Goal: Task Accomplishment & Management: Complete application form

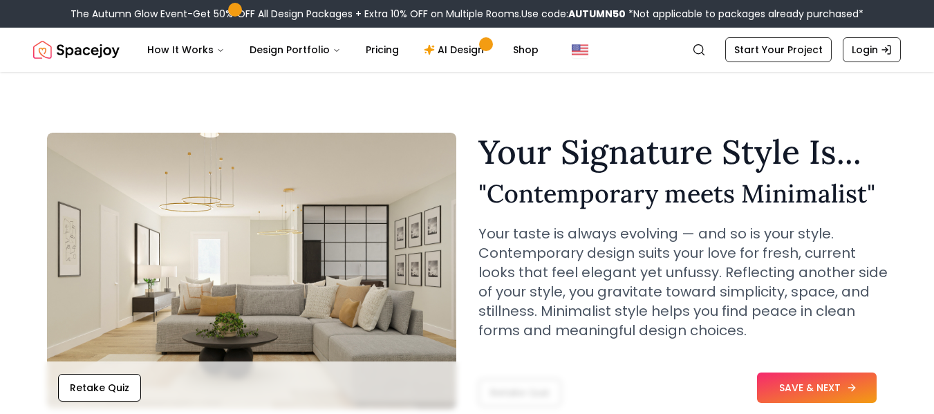
click at [804, 389] on button "SAVE & NEXT" at bounding box center [817, 388] width 120 height 30
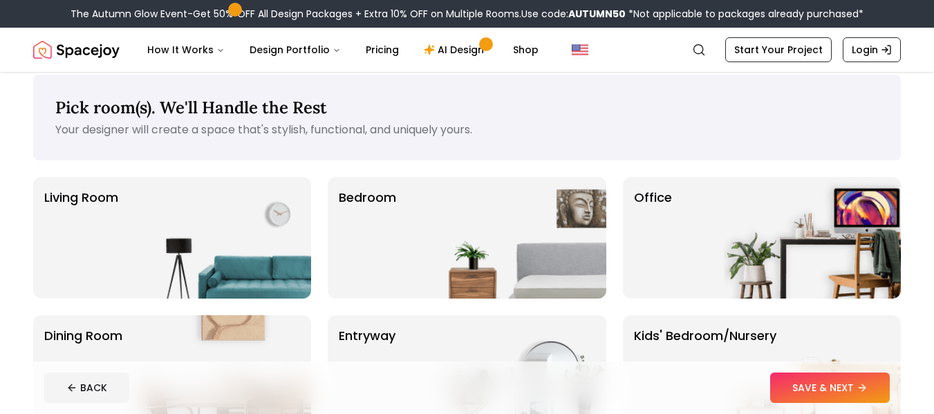
scroll to position [19, 0]
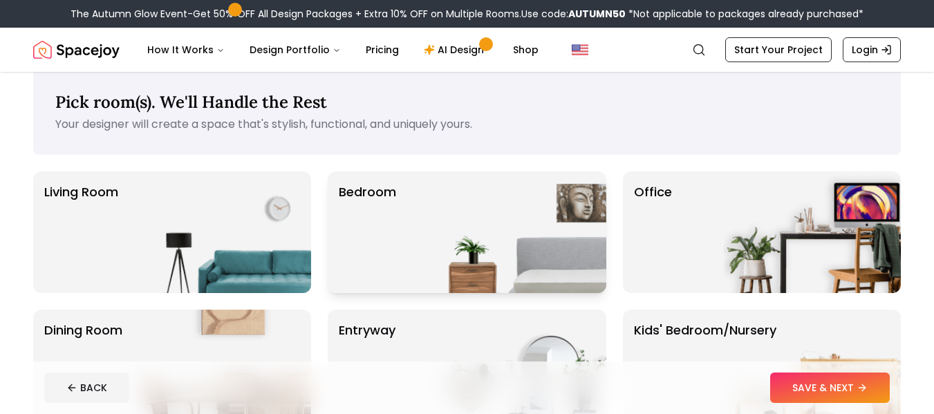
click at [561, 274] on img at bounding box center [518, 233] width 177 height 122
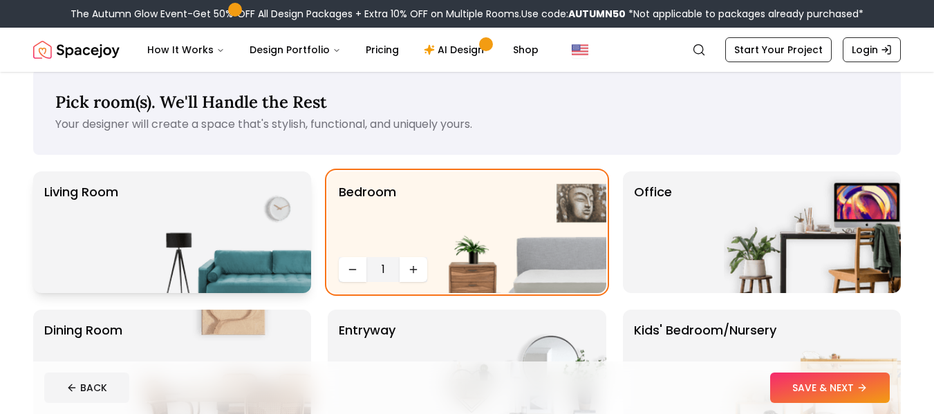
click at [257, 291] on img at bounding box center [222, 233] width 177 height 122
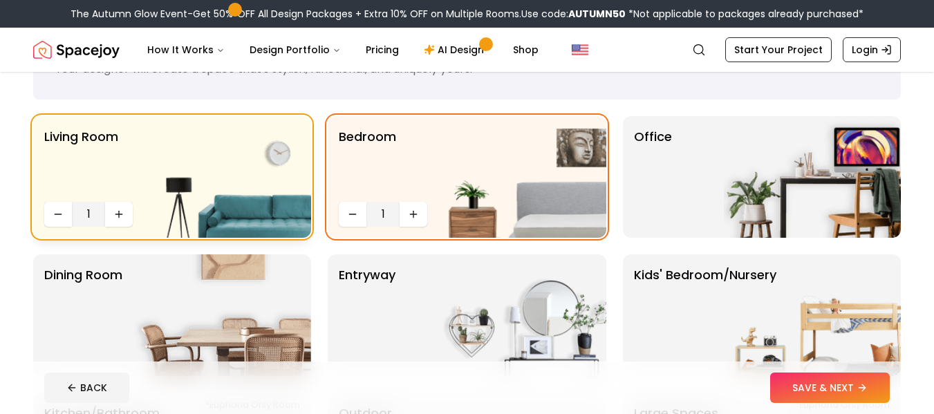
scroll to position [71, 0]
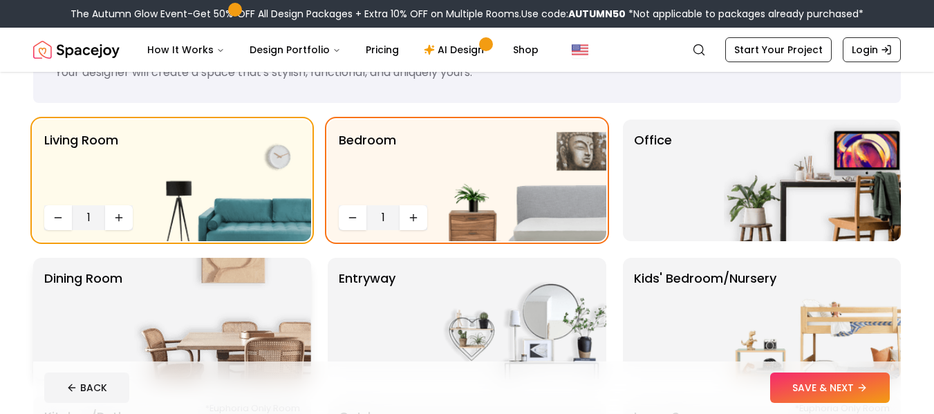
click at [242, 296] on img at bounding box center [222, 319] width 177 height 122
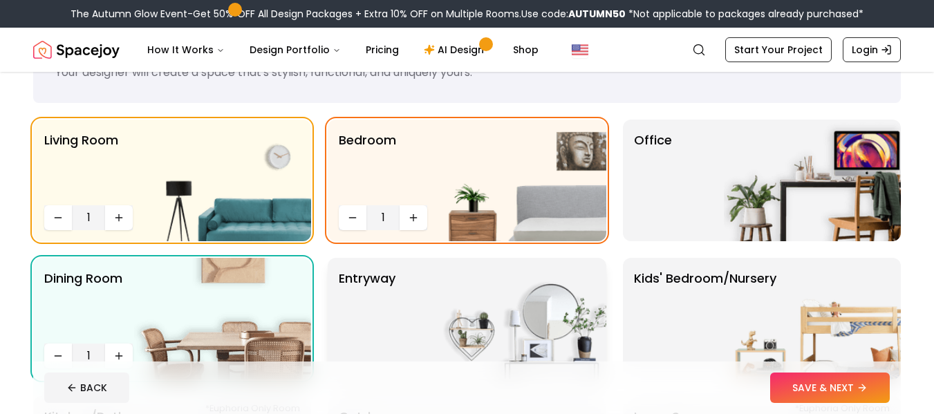
click at [374, 317] on p "entryway" at bounding box center [367, 319] width 57 height 100
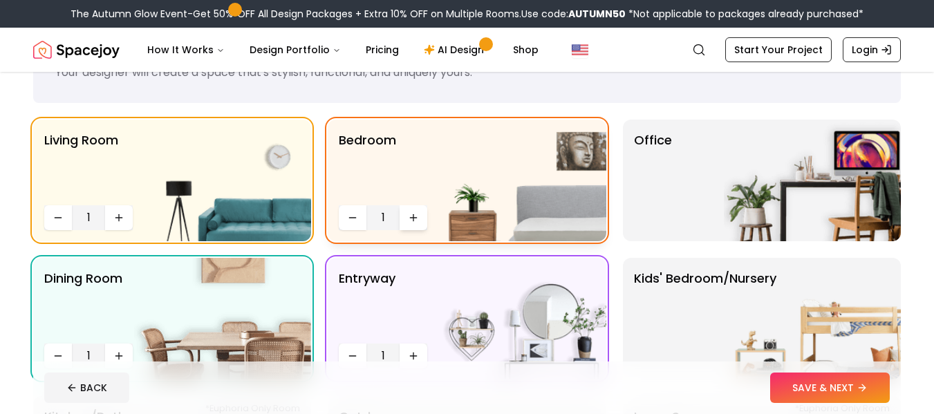
click at [418, 212] on icon "Increase quantity" at bounding box center [413, 217] width 11 height 11
click at [353, 218] on icon "Decrease quantity" at bounding box center [353, 218] width 6 height 0
click at [717, 227] on div "Office" at bounding box center [762, 181] width 278 height 122
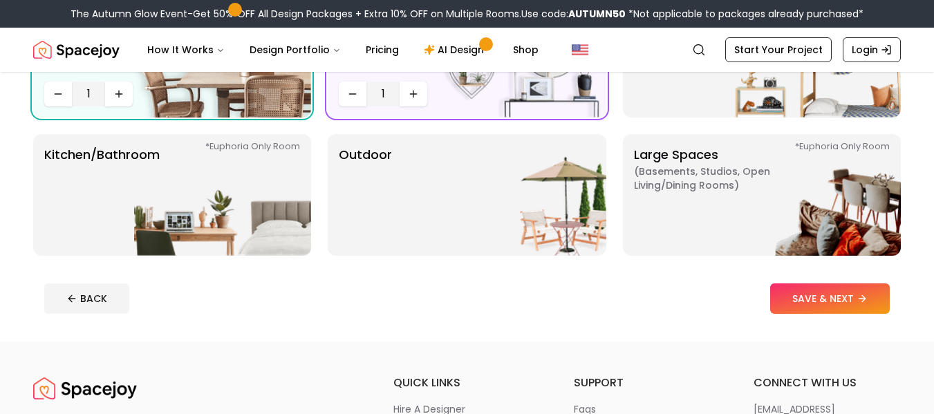
scroll to position [334, 0]
click at [254, 224] on img at bounding box center [222, 194] width 177 height 122
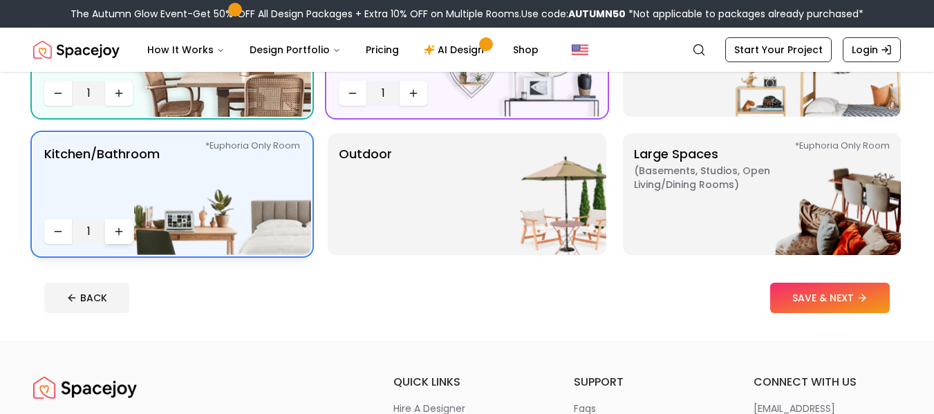
click at [121, 231] on icon "Increase quantity" at bounding box center [118, 231] width 11 height 11
click at [396, 243] on div "Outdoor" at bounding box center [467, 194] width 278 height 122
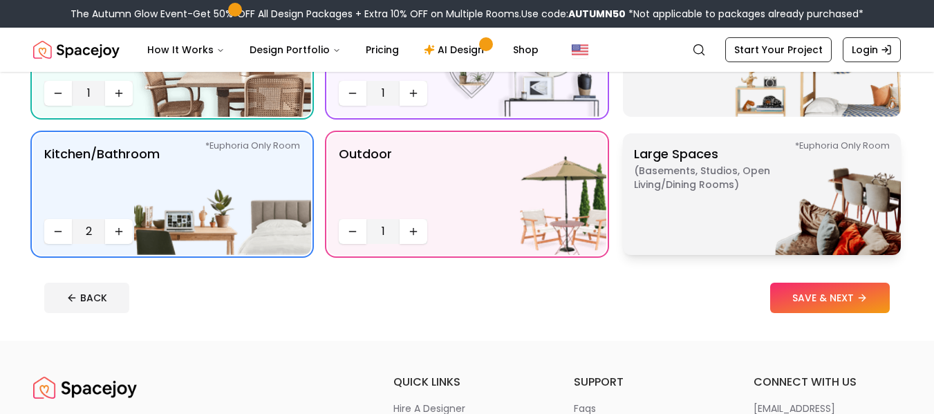
click at [663, 207] on p "Large Spaces ( Basements, Studios, Open living/dining rooms ) *Euphoria Only Ro…" at bounding box center [720, 195] width 173 height 100
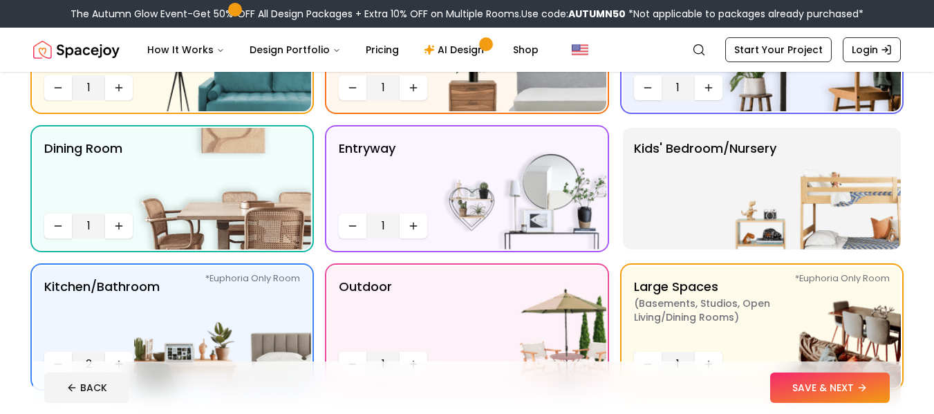
scroll to position [201, 0]
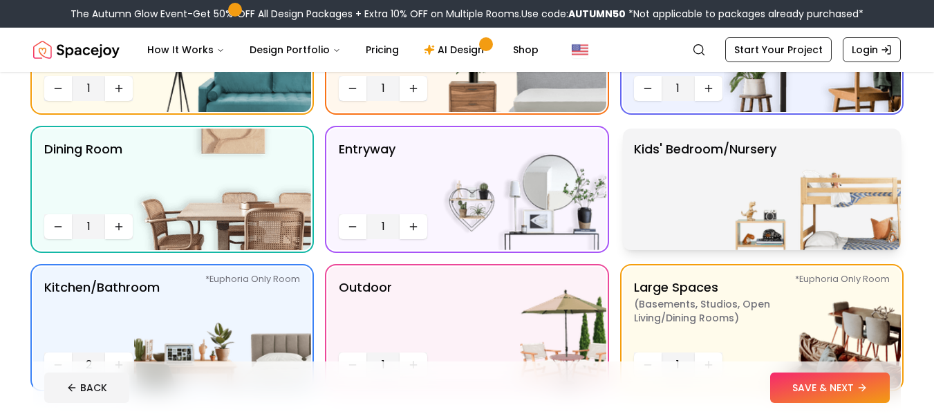
click at [660, 245] on div "Kids' Bedroom/Nursery" at bounding box center [762, 190] width 278 height 122
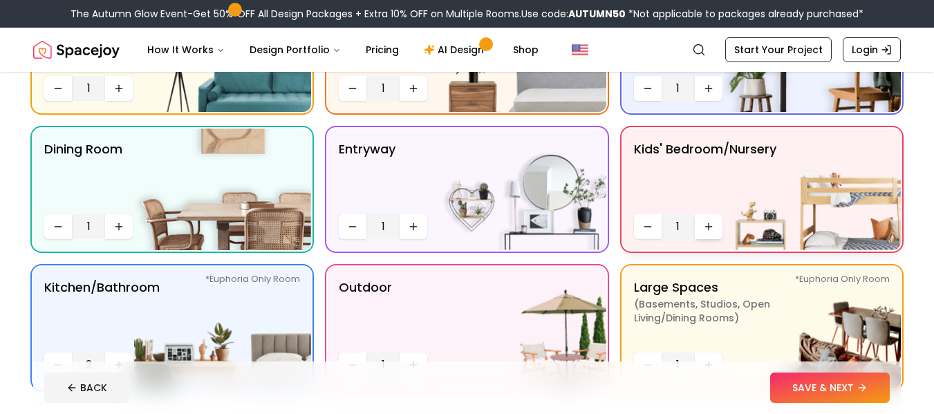
click at [702, 221] on button "Increase quantity" at bounding box center [709, 226] width 28 height 25
click at [704, 230] on icon "Increase quantity" at bounding box center [708, 226] width 11 height 11
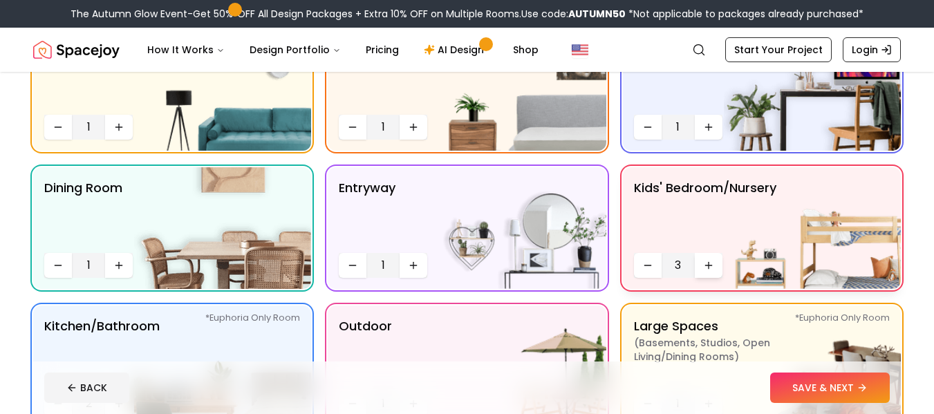
scroll to position [161, 0]
click at [801, 385] on button "SAVE & NEXT" at bounding box center [831, 388] width 120 height 30
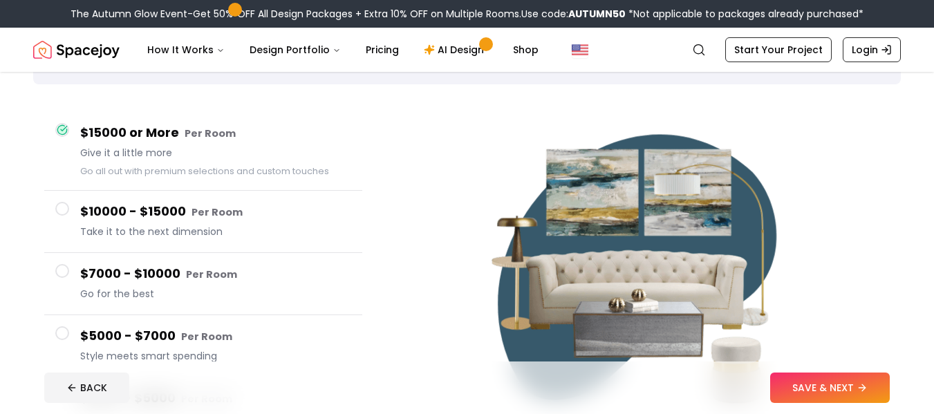
scroll to position [88, 0]
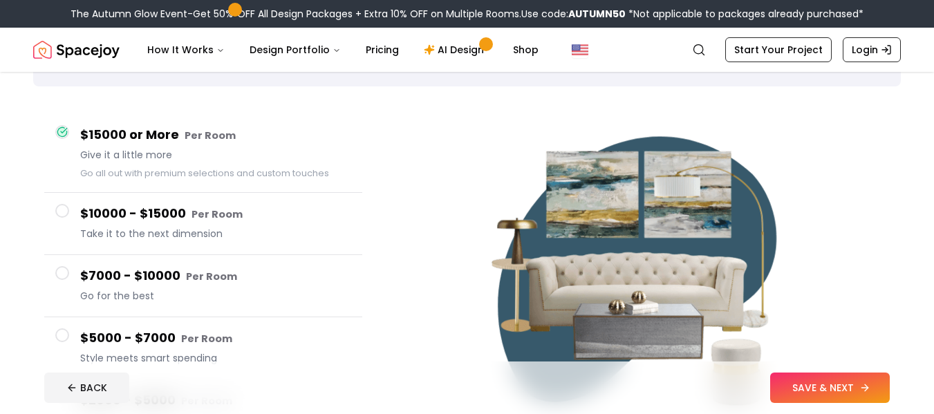
click at [843, 396] on button "SAVE & NEXT" at bounding box center [831, 388] width 120 height 30
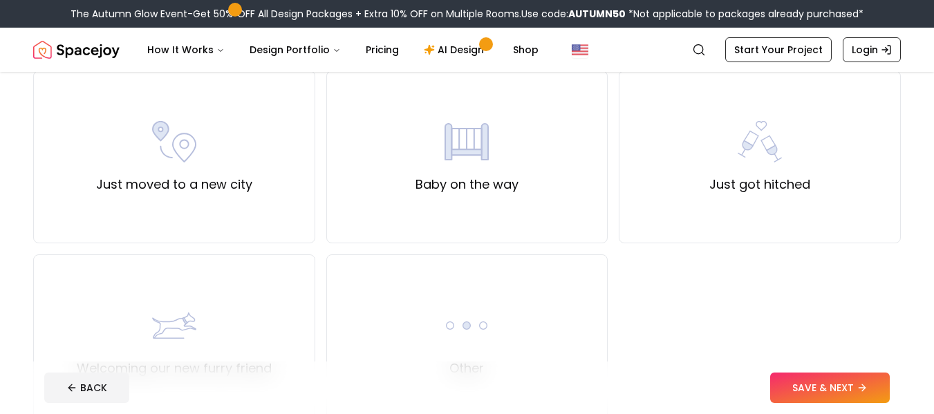
scroll to position [492, 0]
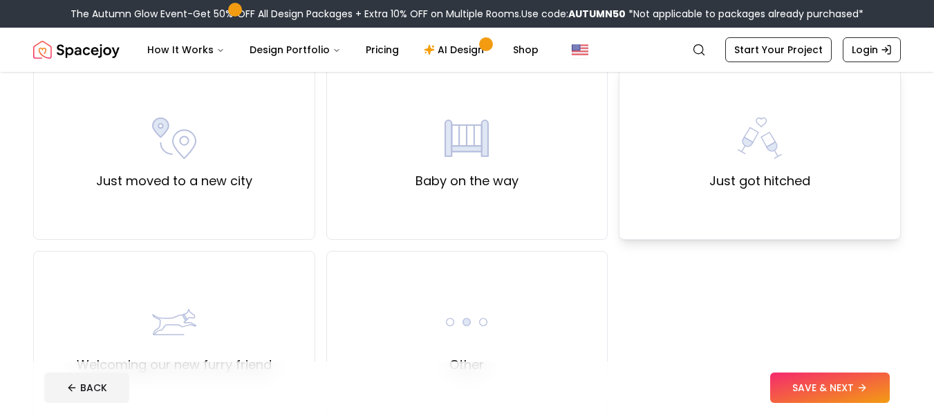
click at [754, 167] on div "Just got hitched" at bounding box center [760, 153] width 101 height 75
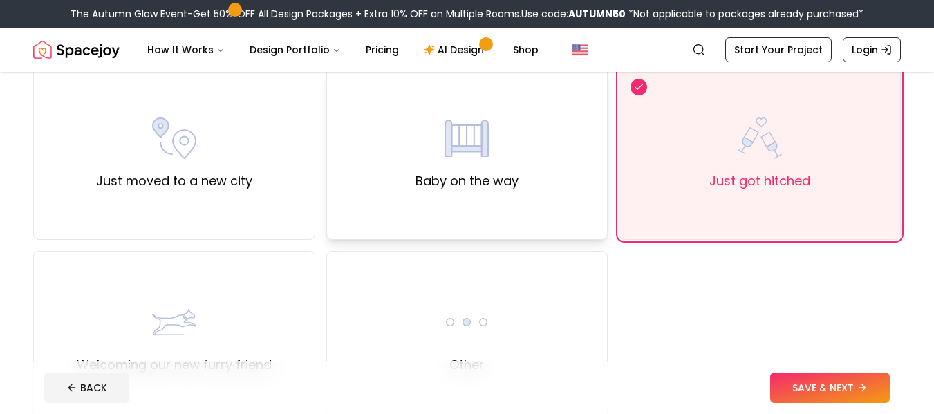
click at [566, 239] on div "Baby on the way" at bounding box center [467, 153] width 282 height 173
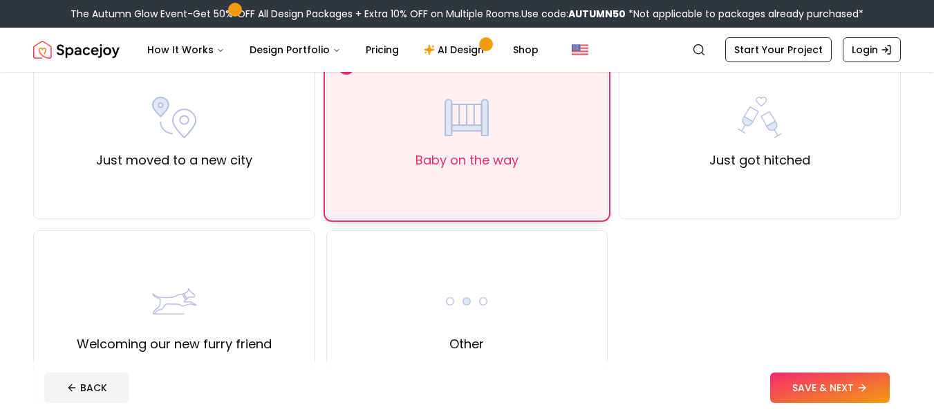
scroll to position [510, 0]
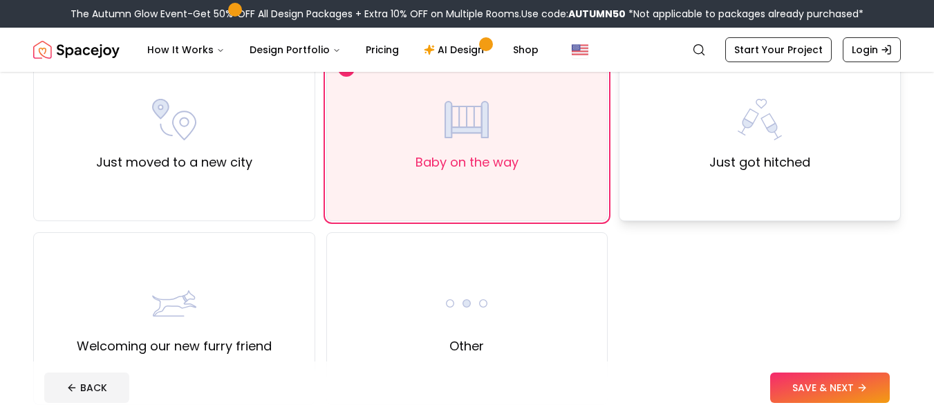
click at [765, 138] on img at bounding box center [760, 120] width 44 height 44
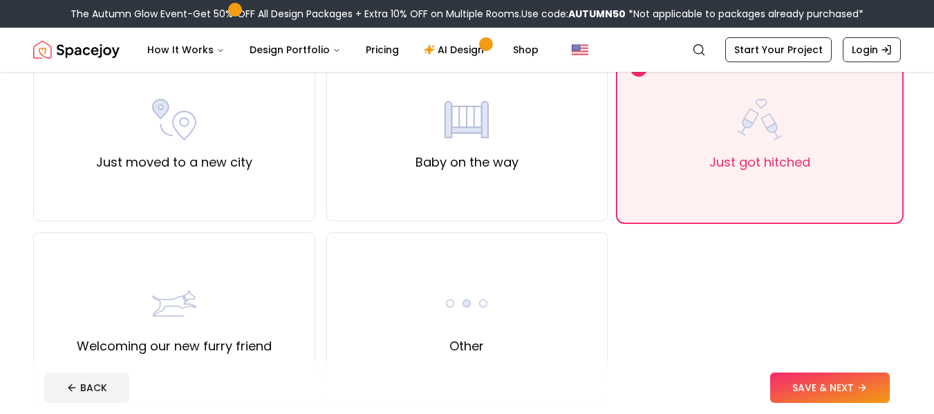
click at [800, 387] on button "SAVE & NEXT" at bounding box center [831, 388] width 120 height 30
click at [801, 386] on div "BACK SAVE & NEXT" at bounding box center [467, 388] width 846 height 30
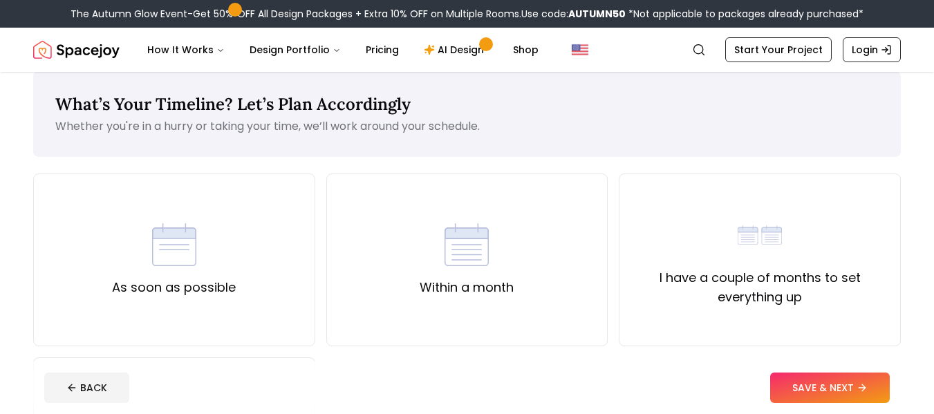
scroll to position [16, 0]
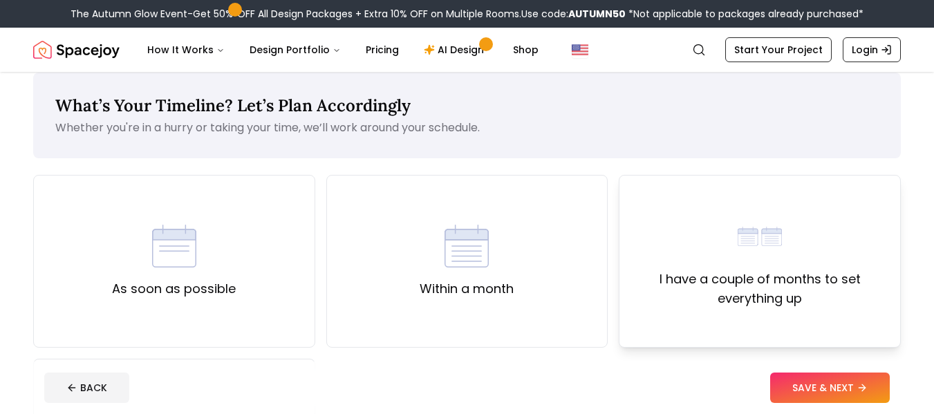
click at [754, 228] on img at bounding box center [760, 236] width 44 height 44
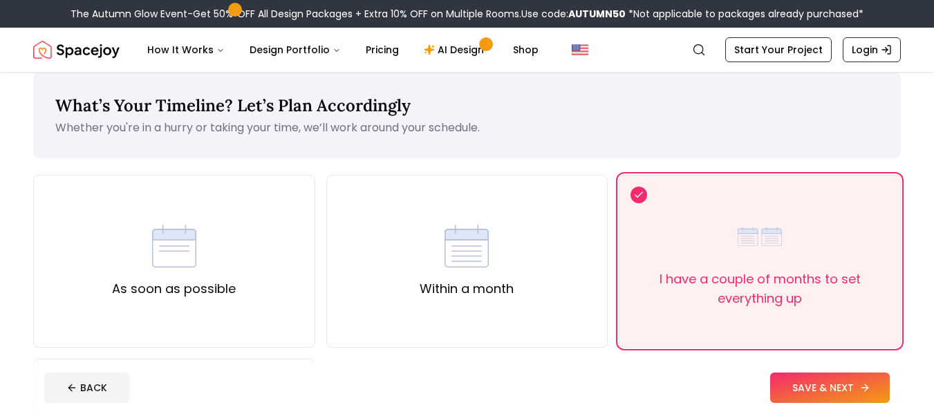
click at [821, 386] on button "SAVE & NEXT" at bounding box center [831, 388] width 120 height 30
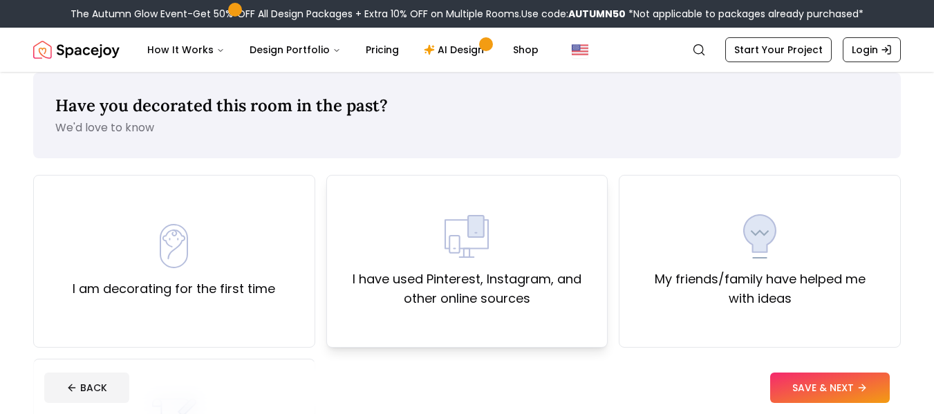
click at [539, 250] on div "I have used Pinterest, Instagram, and other online sources" at bounding box center [467, 261] width 259 height 94
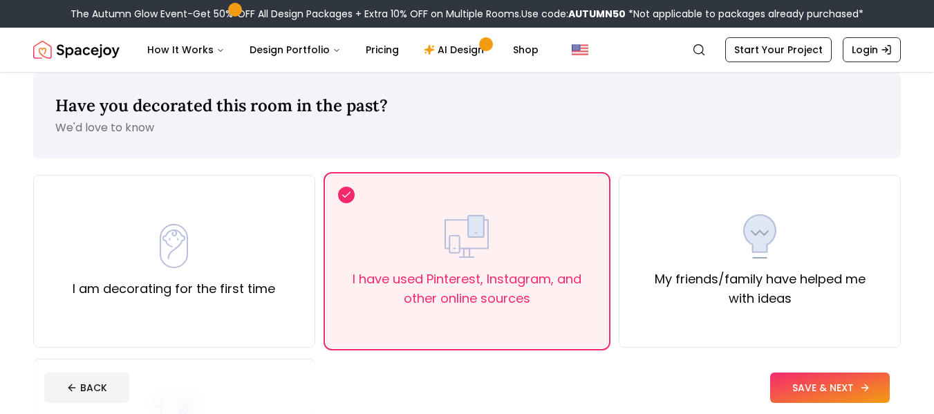
click at [816, 378] on button "SAVE & NEXT" at bounding box center [831, 388] width 120 height 30
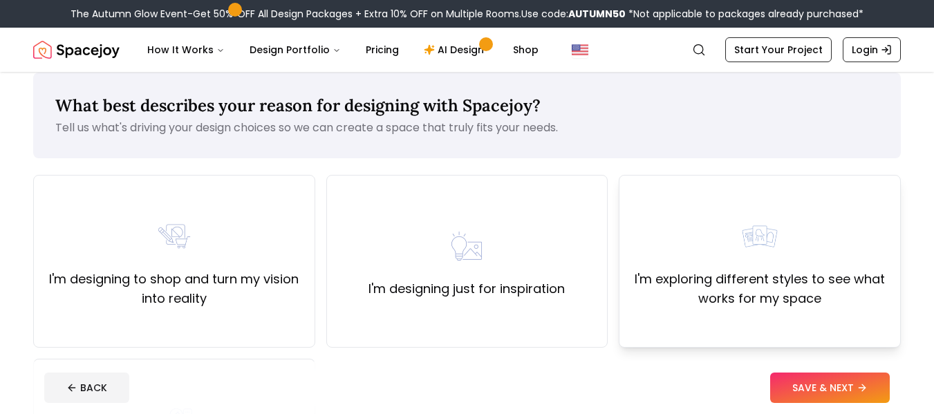
click at [800, 221] on div "I'm exploring different styles to see what works for my space" at bounding box center [760, 261] width 259 height 94
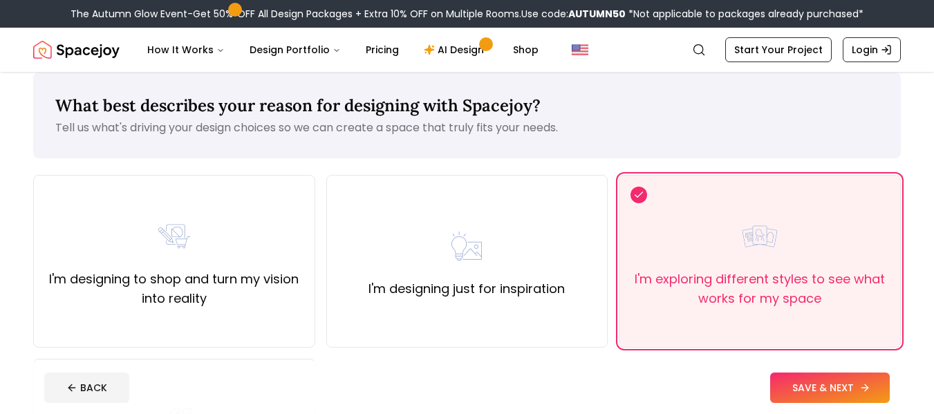
click at [794, 382] on button "SAVE & NEXT" at bounding box center [831, 388] width 120 height 30
